Goal: Information Seeking & Learning: Learn about a topic

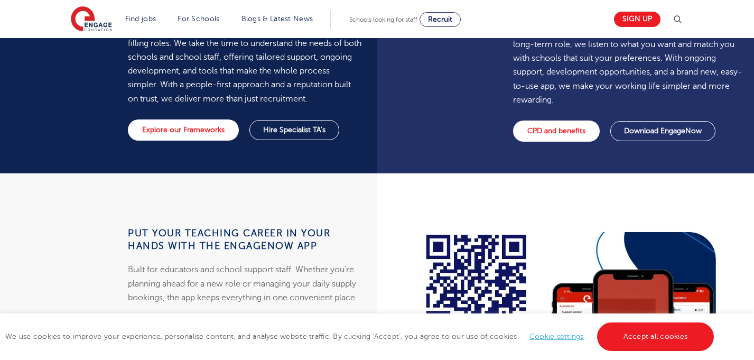
scroll to position [856, 0]
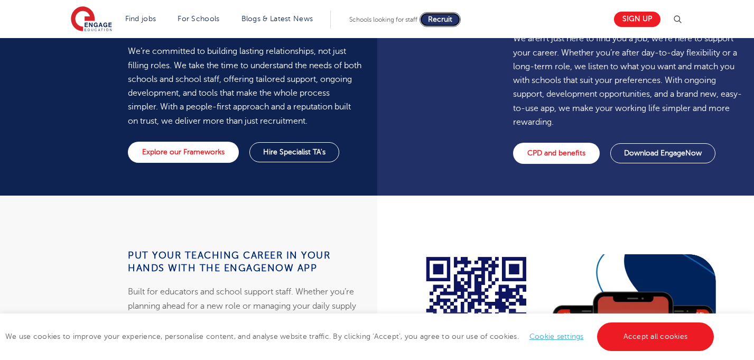
click at [435, 21] on span "Recruit" at bounding box center [440, 19] width 24 height 8
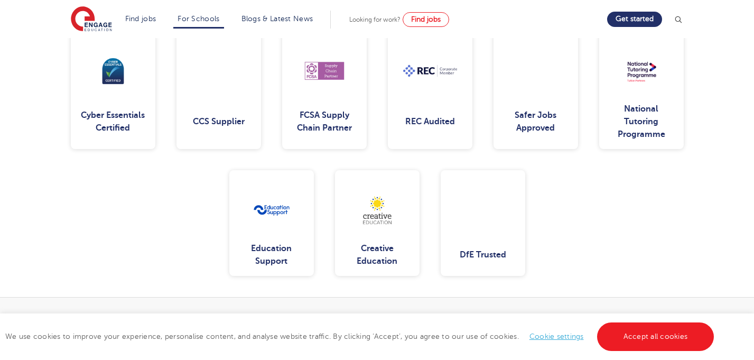
scroll to position [1418, 0]
click at [265, 205] on img at bounding box center [272, 210] width 68 height 68
click at [259, 242] on div "Education Support" at bounding box center [272, 253] width 68 height 25
click at [260, 259] on div "Education Support" at bounding box center [272, 253] width 68 height 25
click at [380, 220] on img at bounding box center [377, 210] width 68 height 68
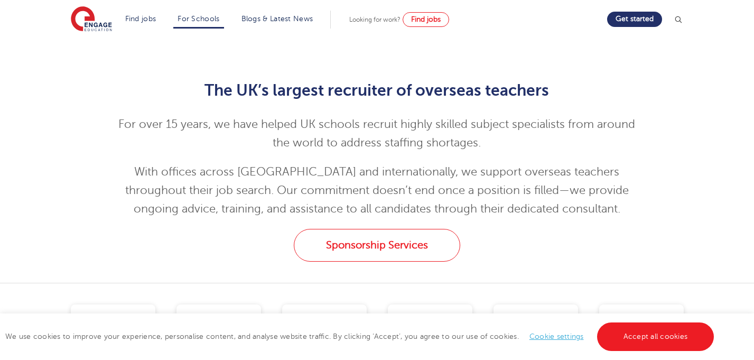
scroll to position [1141, 0]
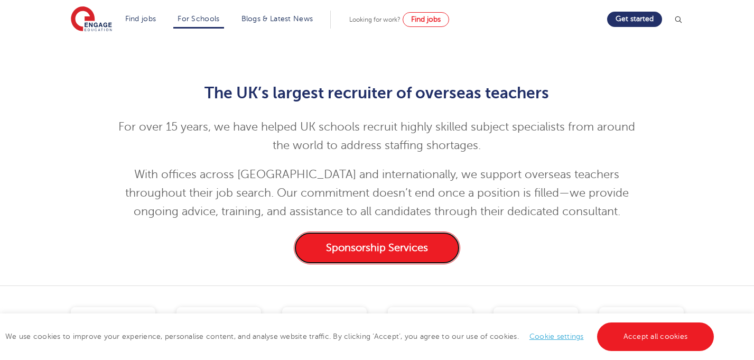
click at [386, 234] on link "Sponsorship Services" at bounding box center [377, 247] width 166 height 33
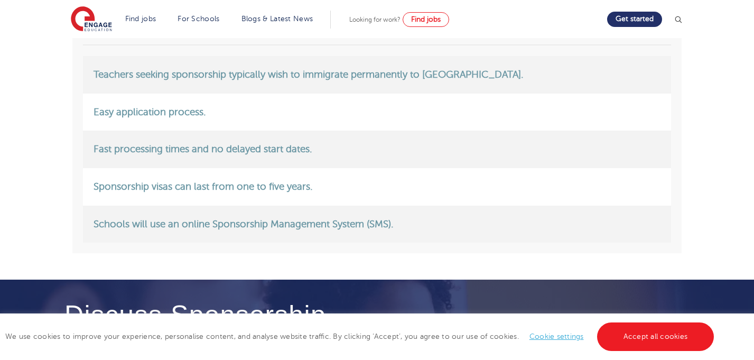
scroll to position [1393, 0]
